Goal: Task Accomplishment & Management: Manage account settings

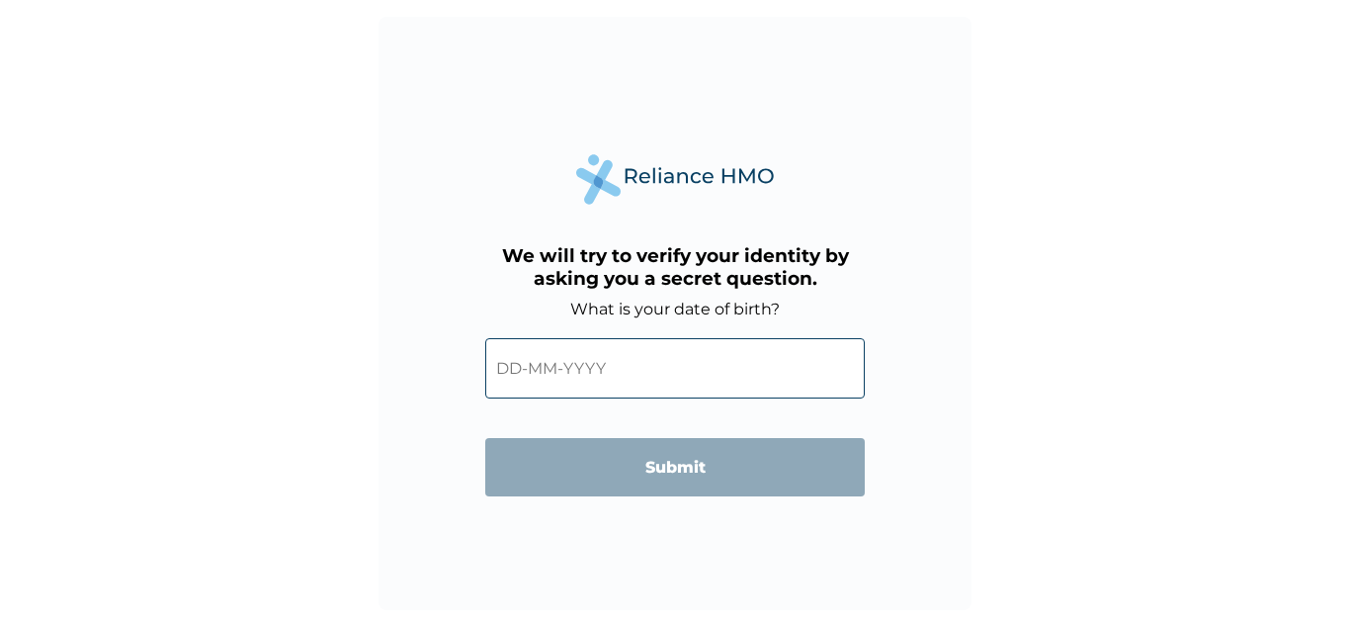
click at [565, 381] on input "text" at bounding box center [675, 368] width 380 height 60
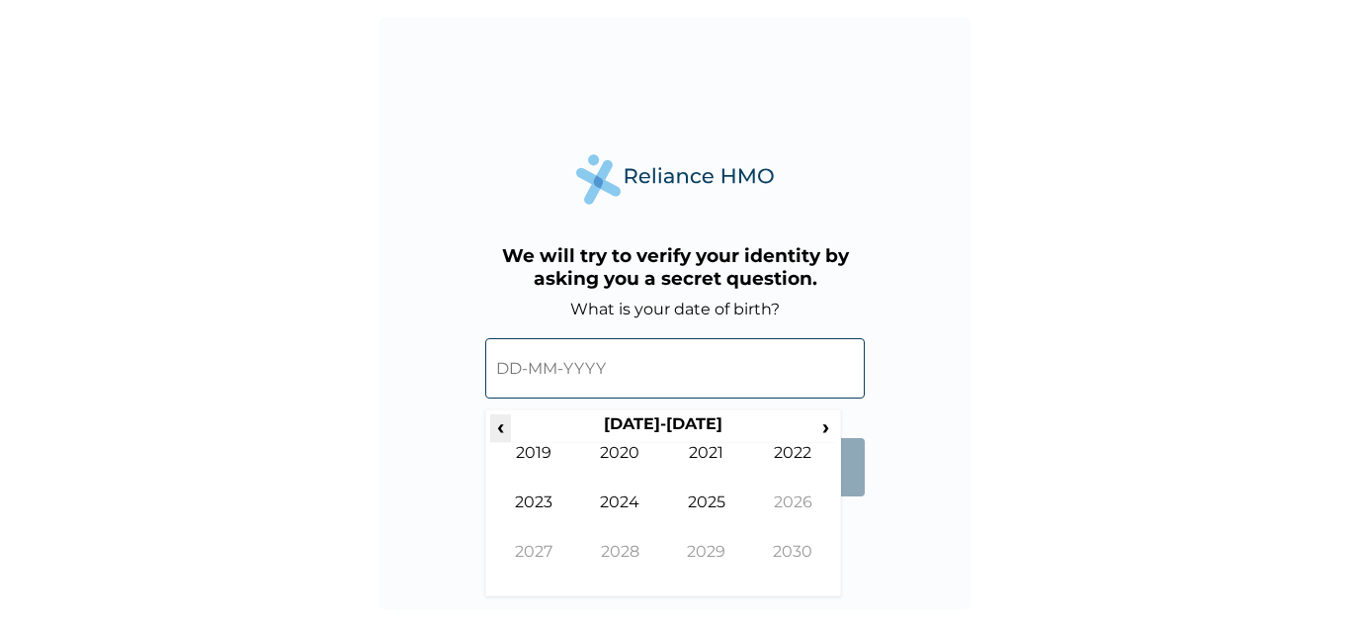
click at [503, 427] on span "‹" at bounding box center [500, 426] width 21 height 25
click at [801, 506] on td "1986" at bounding box center [793, 516] width 87 height 49
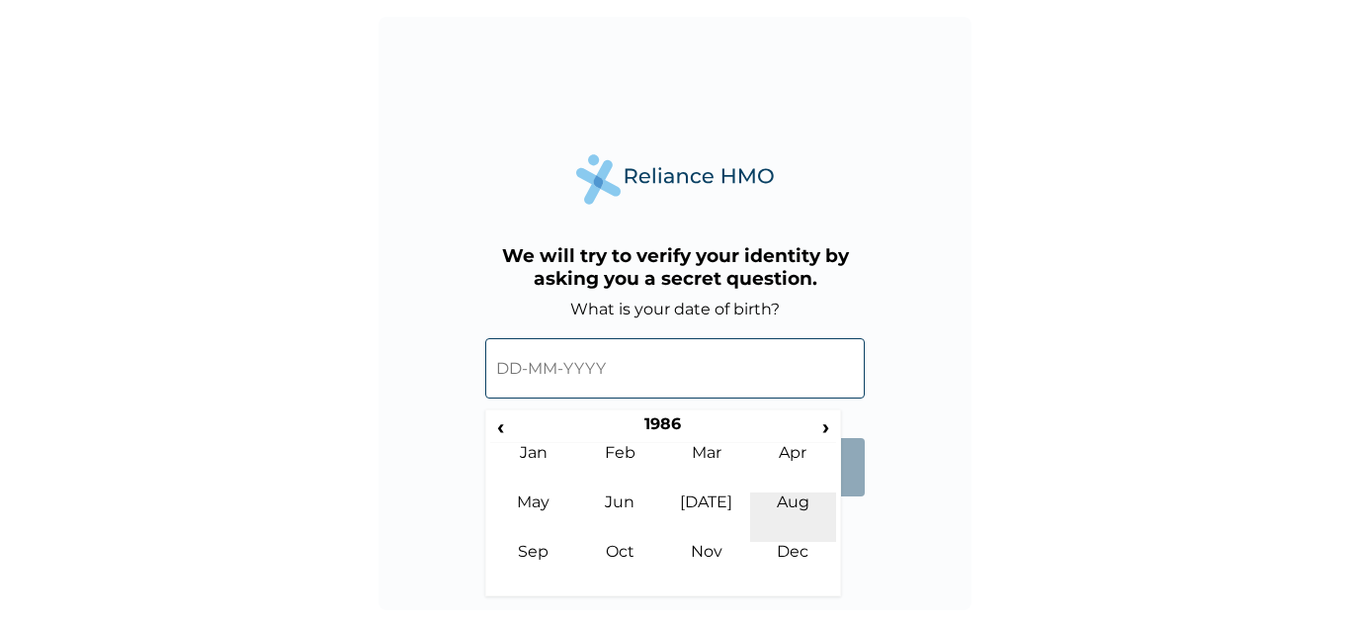
click at [794, 508] on td "Aug" at bounding box center [793, 516] width 87 height 49
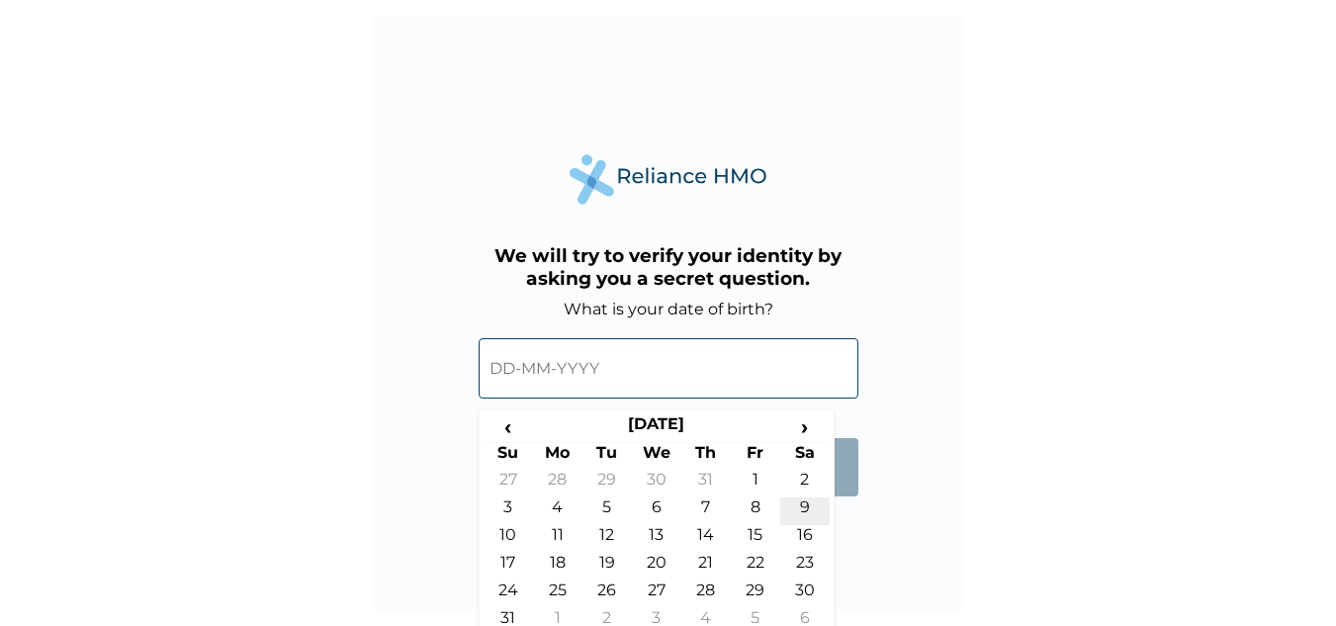
click at [798, 503] on td "9" at bounding box center [804, 511] width 49 height 28
type input "[DATE]"
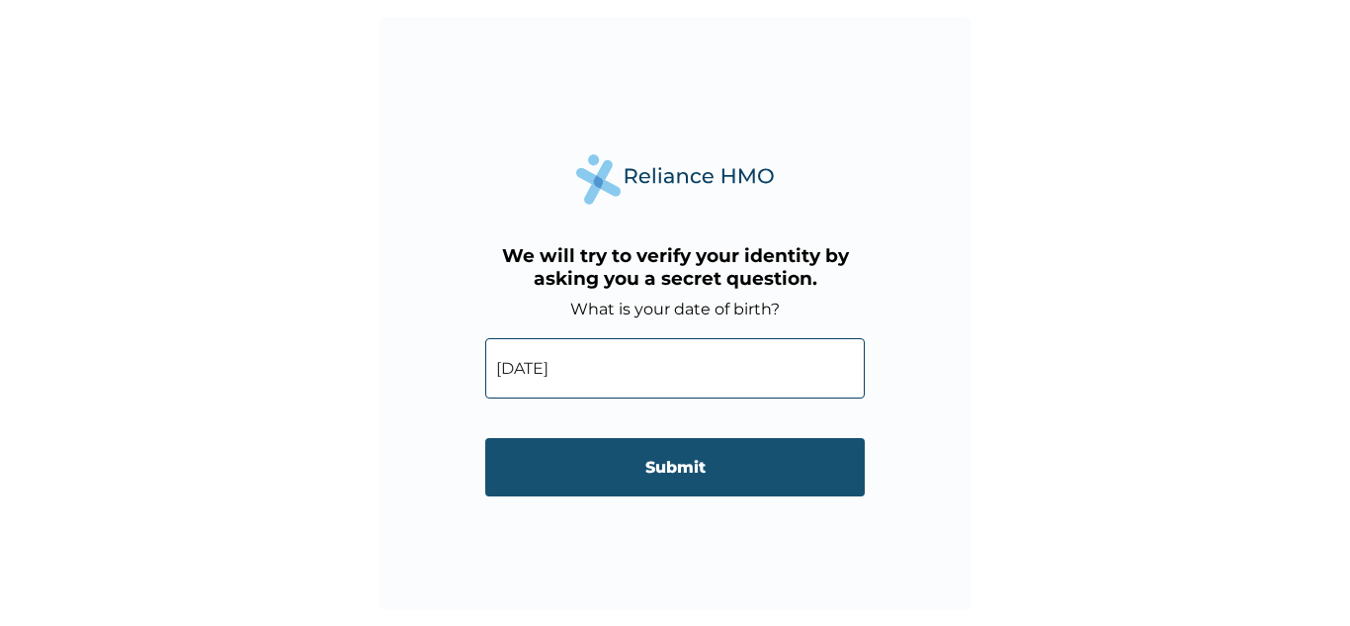
click at [676, 473] on input "Submit" at bounding box center [675, 467] width 380 height 58
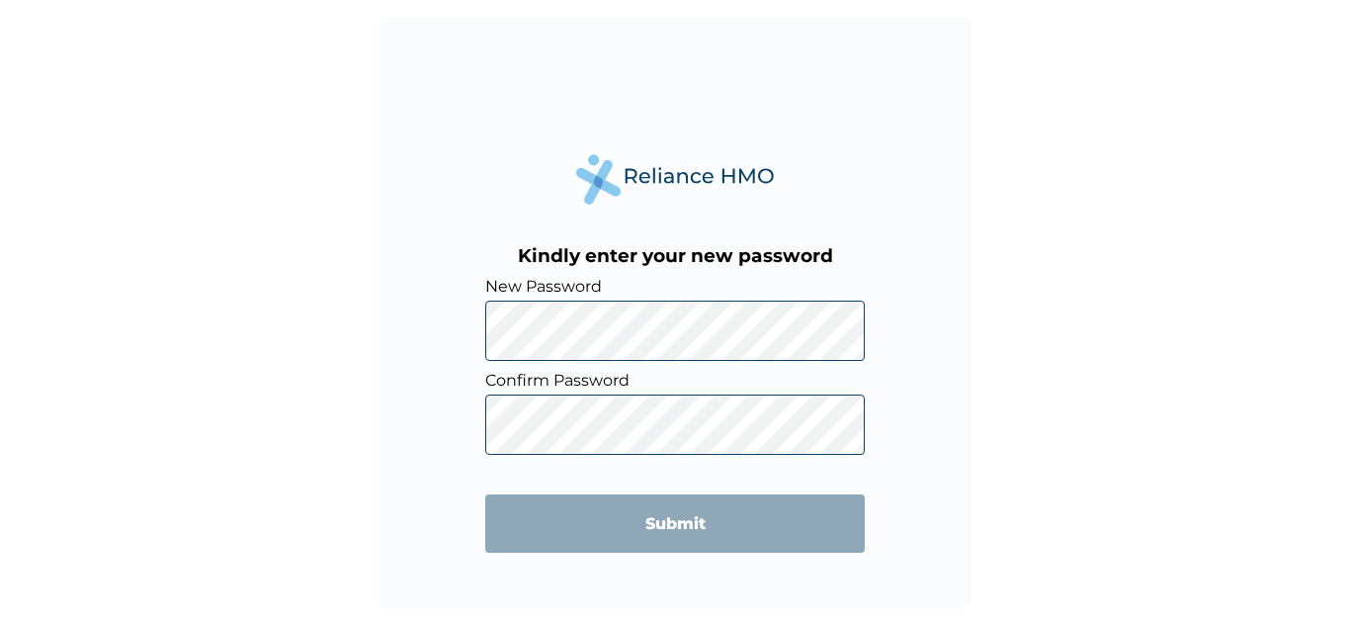
click at [289, 278] on div "Kindly enter your new password New Password Confirm Password Submit" at bounding box center [675, 313] width 1350 height 626
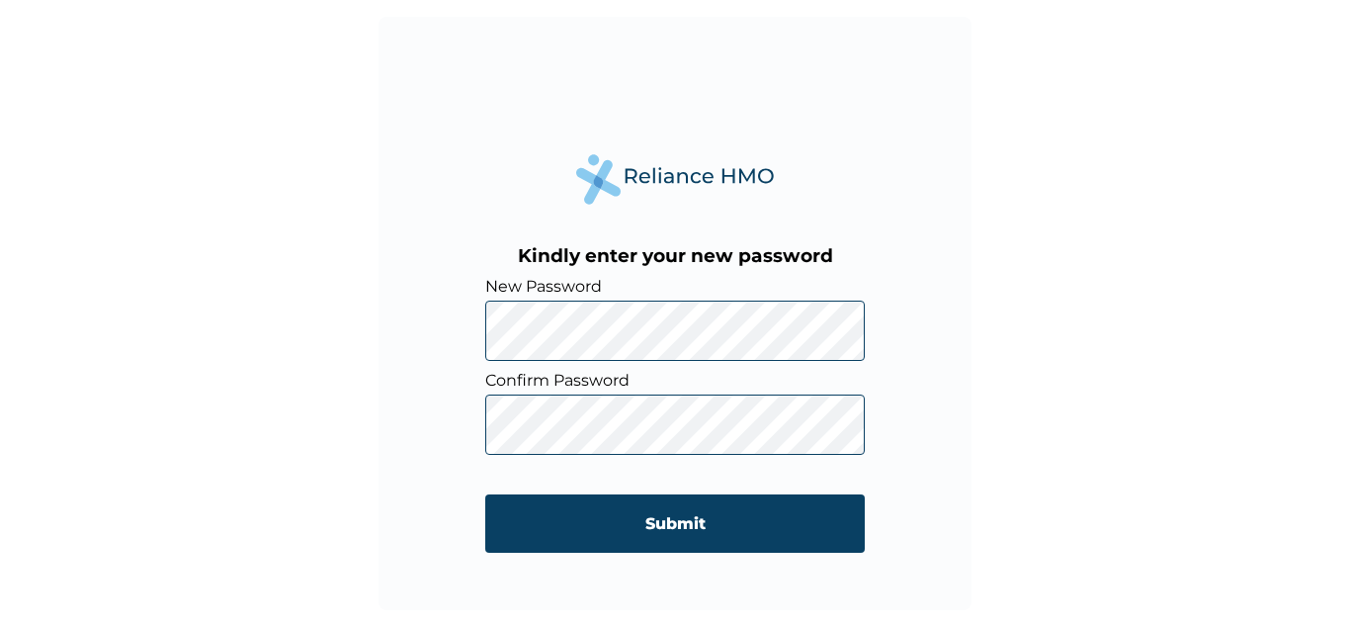
click at [180, 498] on div "Kindly enter your new password New Password Confirm Password Submit" at bounding box center [675, 313] width 1350 height 626
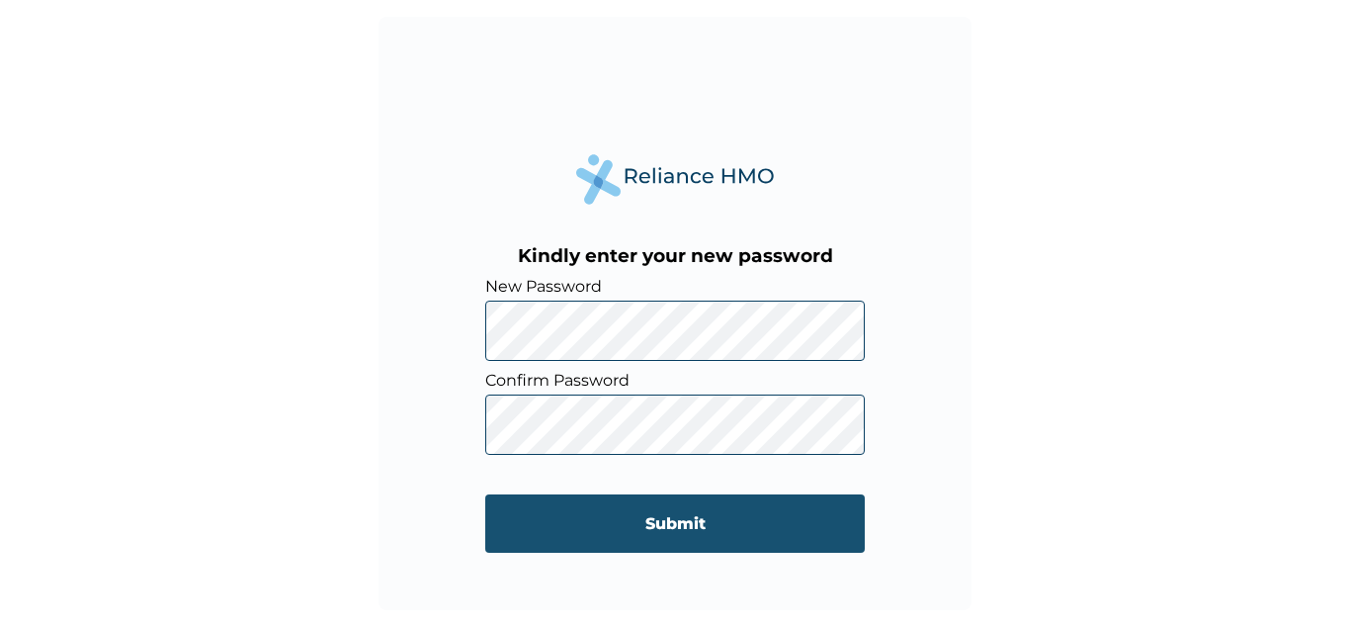
click at [670, 527] on input "Submit" at bounding box center [675, 523] width 380 height 58
